Goal: Information Seeking & Learning: Understand process/instructions

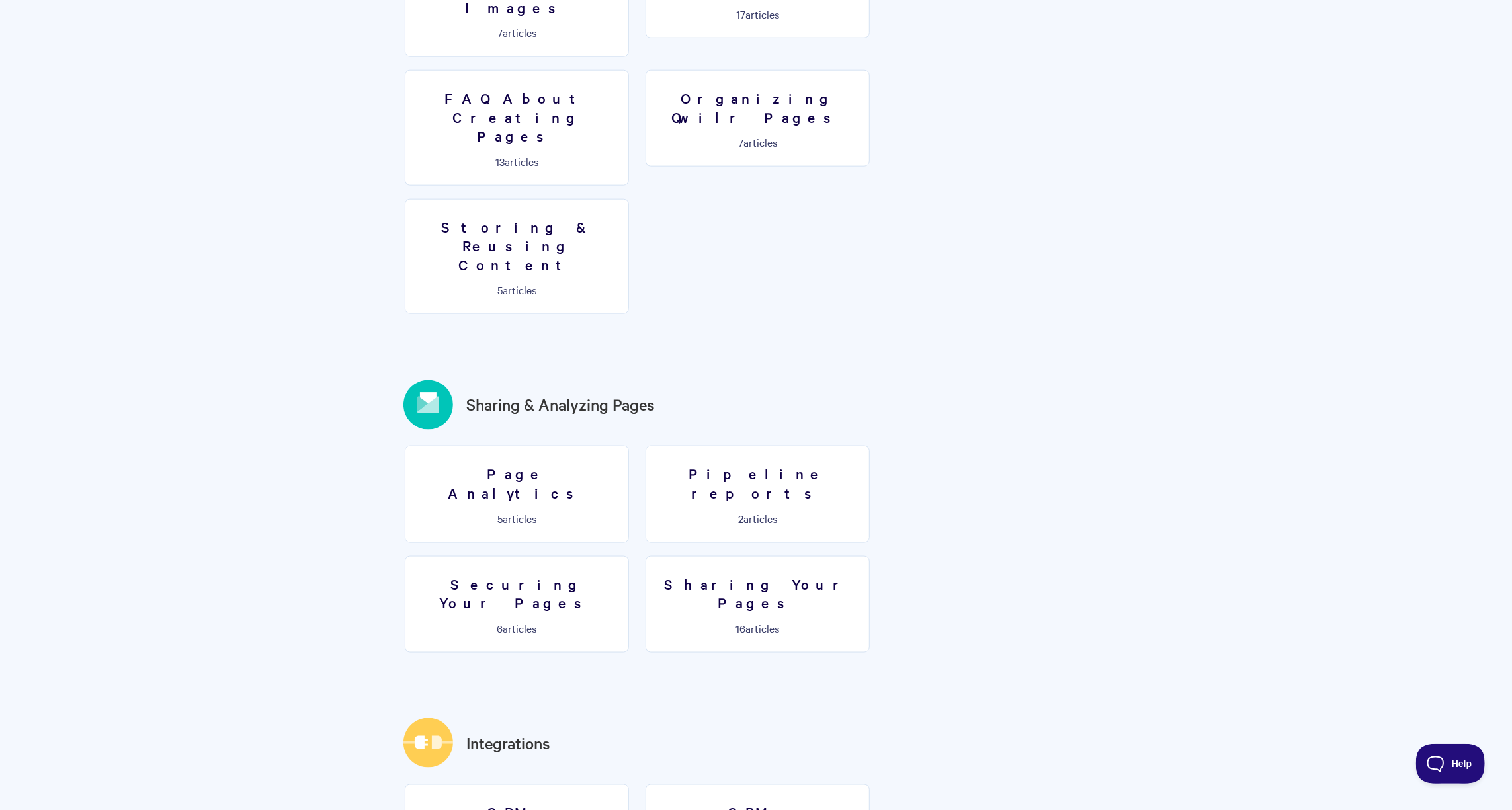
scroll to position [1238, 0]
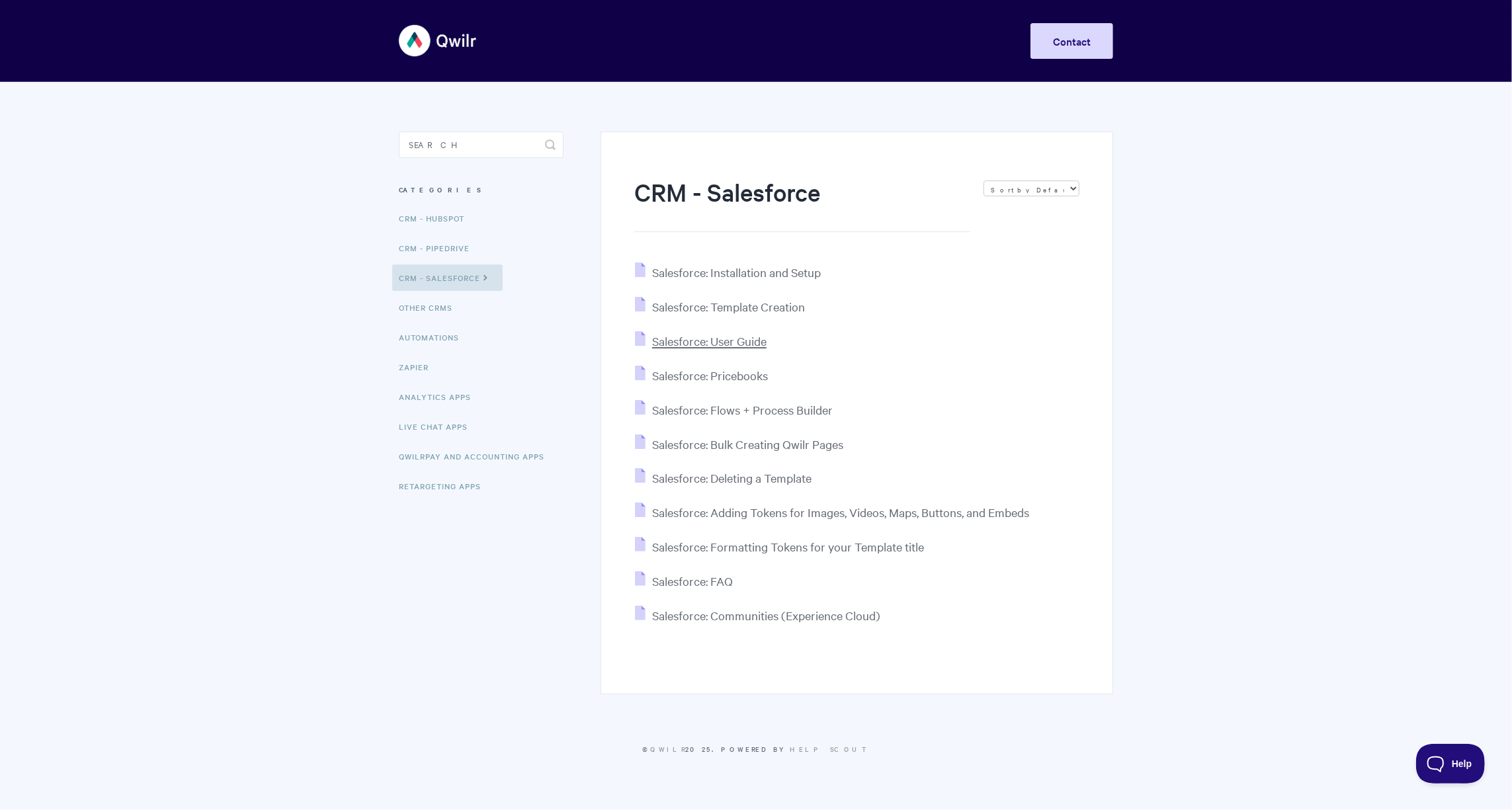
click at [712, 344] on span "Salesforce: User Guide" at bounding box center [709, 341] width 114 height 15
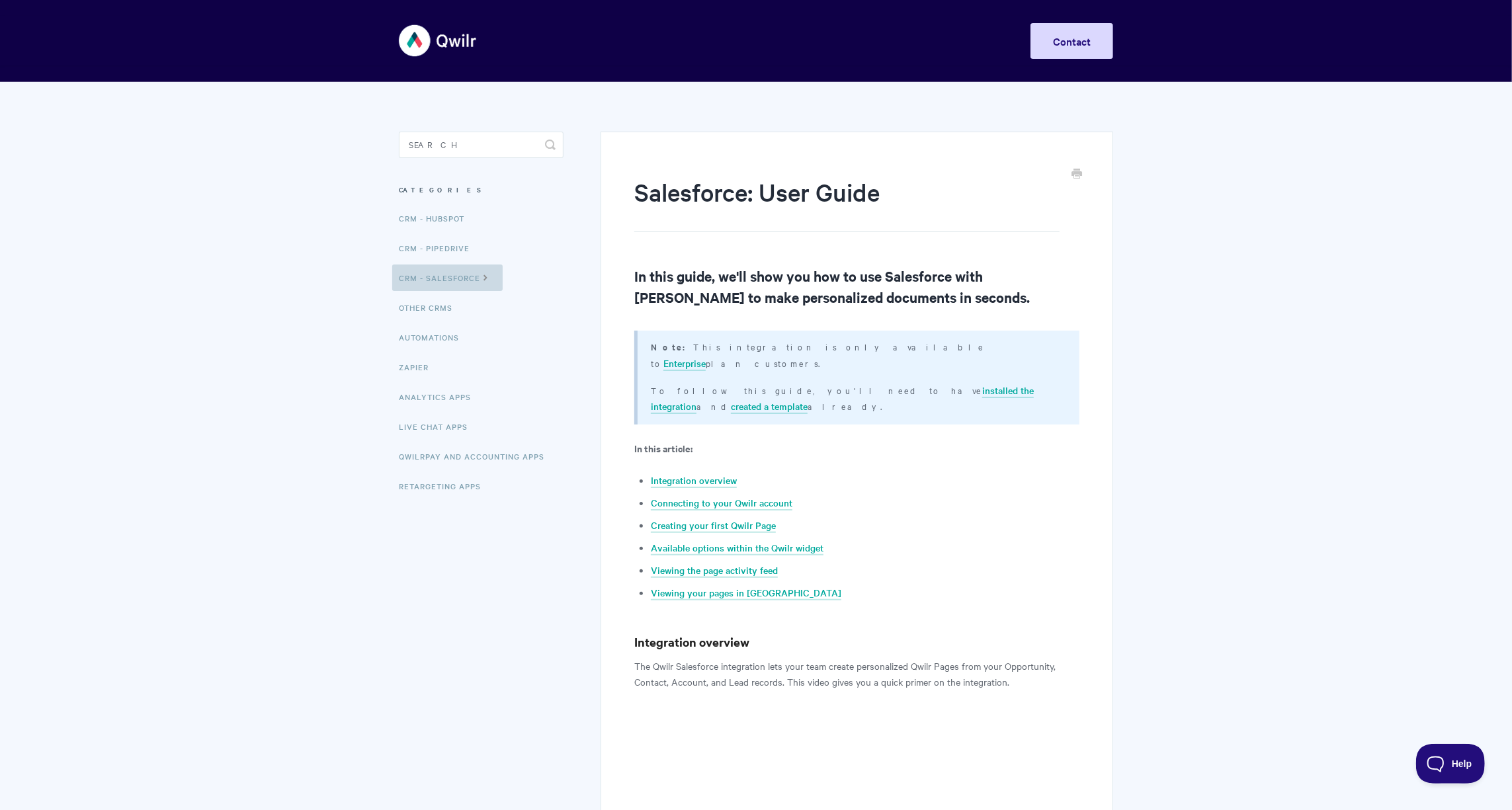
click at [423, 279] on link "CRM - Salesforce" at bounding box center [447, 277] width 110 height 27
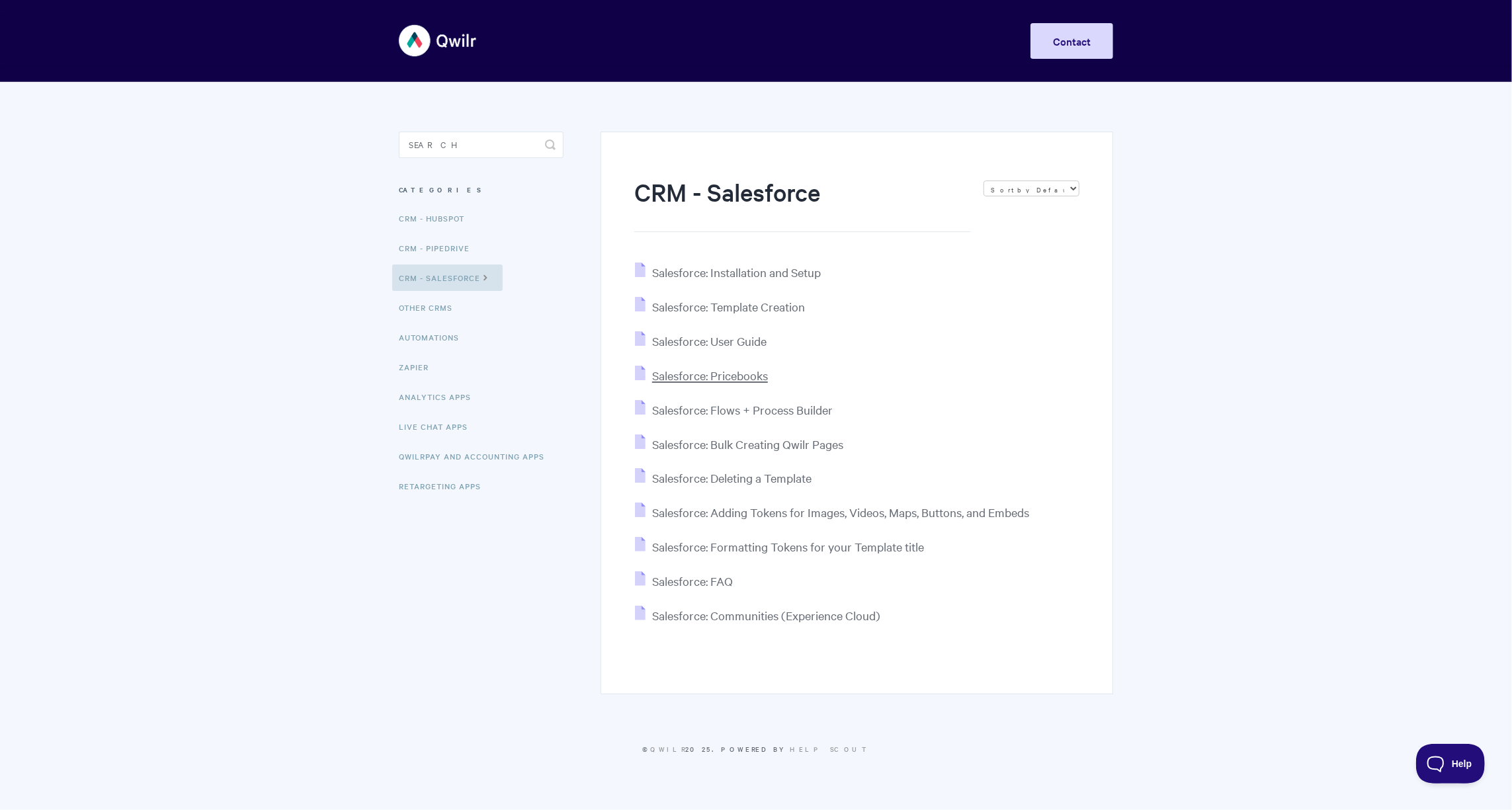
click at [732, 374] on span "Salesforce: Pricebooks" at bounding box center [710, 375] width 116 height 15
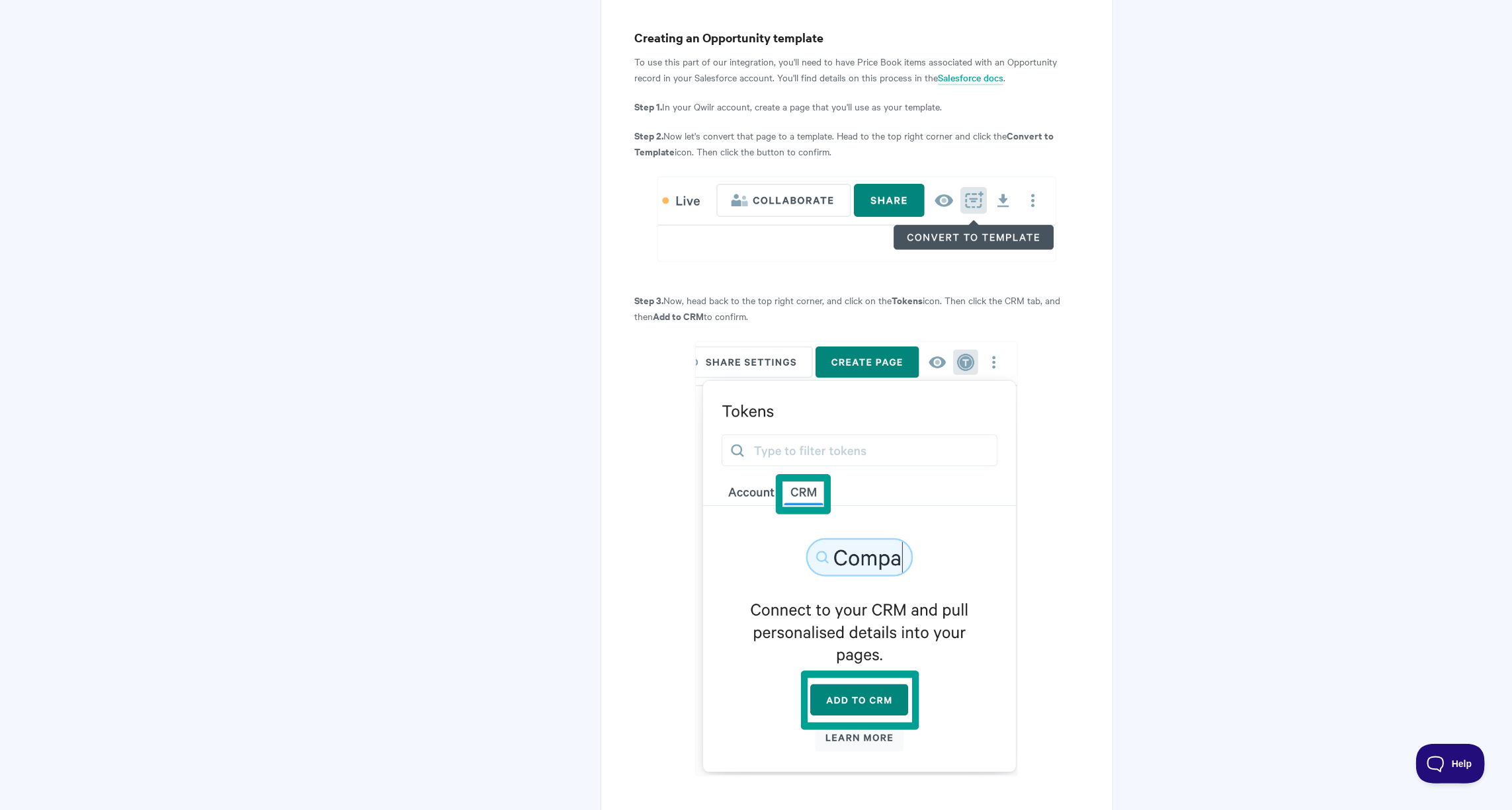
scroll to position [823, 0]
